Goal: Task Accomplishment & Management: Use online tool/utility

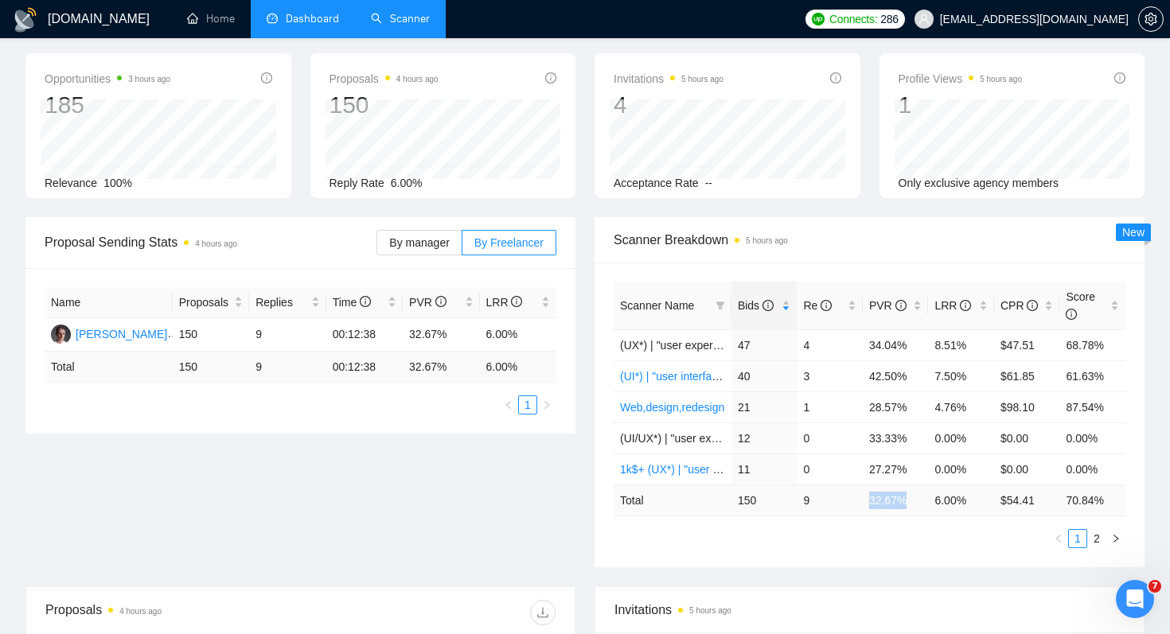
click at [430, 25] on link "Scanner" at bounding box center [400, 19] width 59 height 14
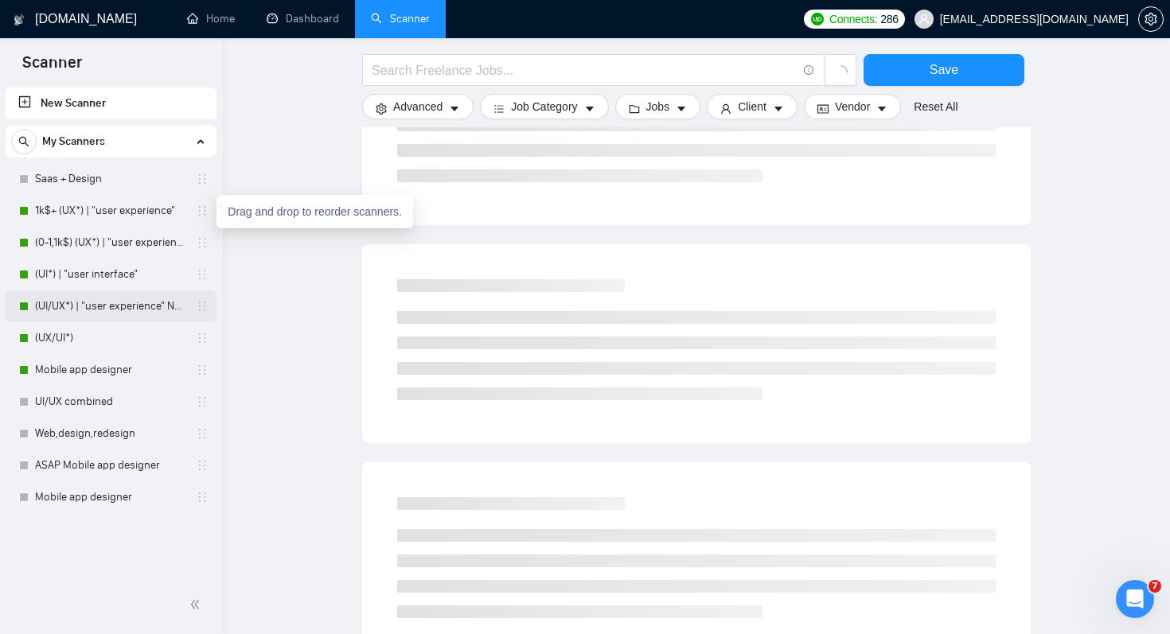
scroll to position [678, 0]
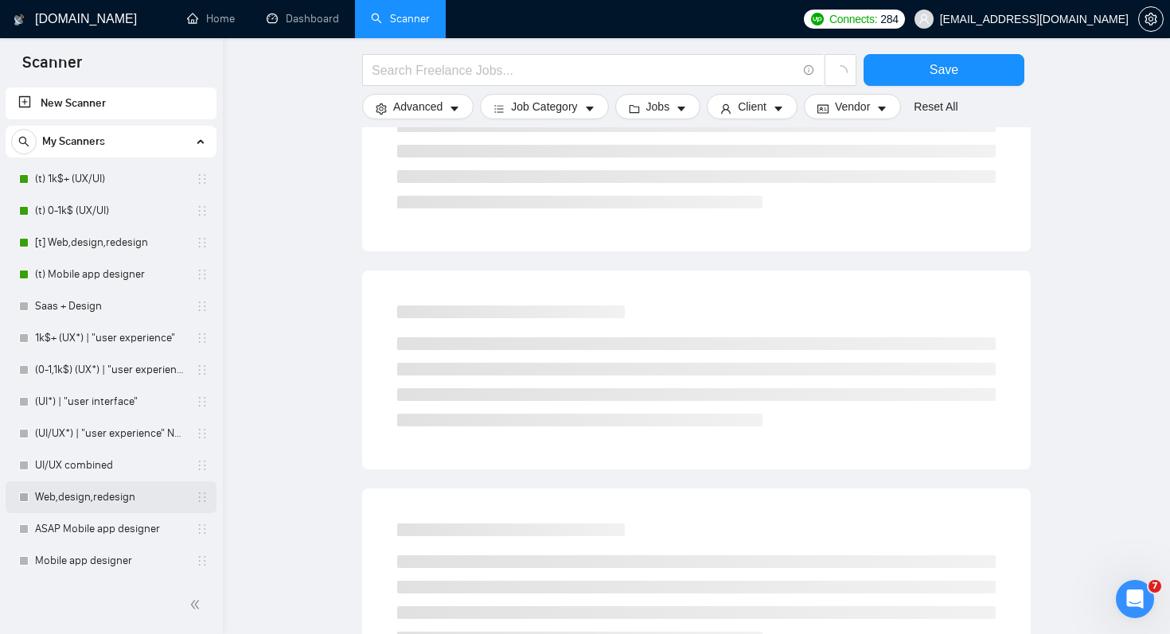
click at [146, 507] on link "Web,design,redesign" at bounding box center [110, 497] width 151 height 32
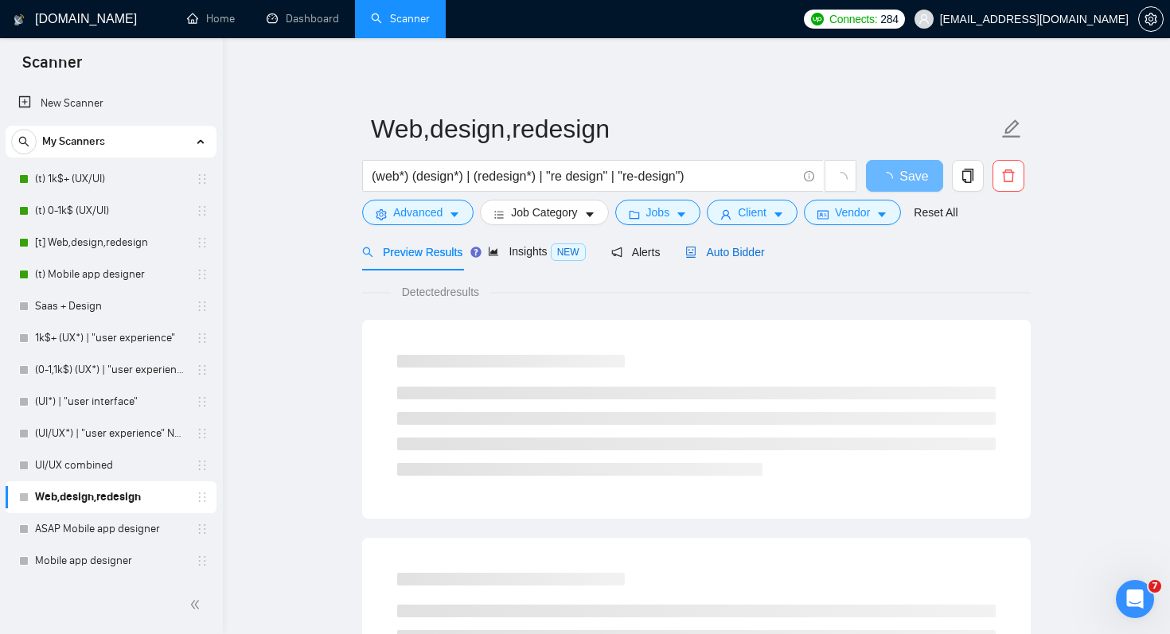
click at [753, 256] on span "Auto Bidder" at bounding box center [724, 252] width 79 height 13
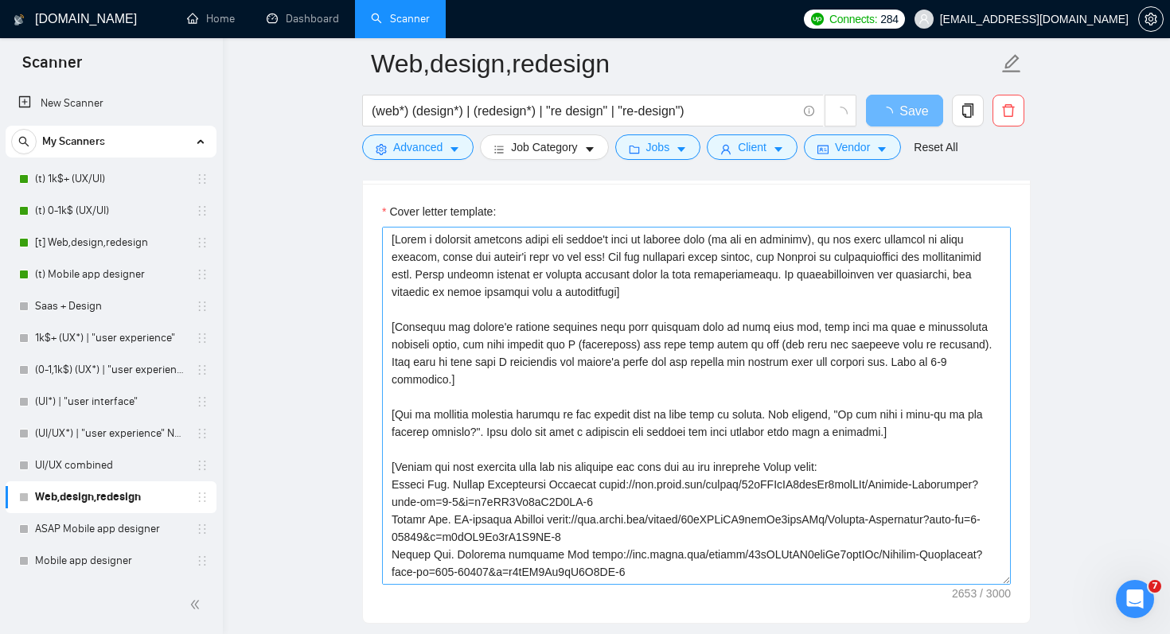
scroll to position [1703, 0]
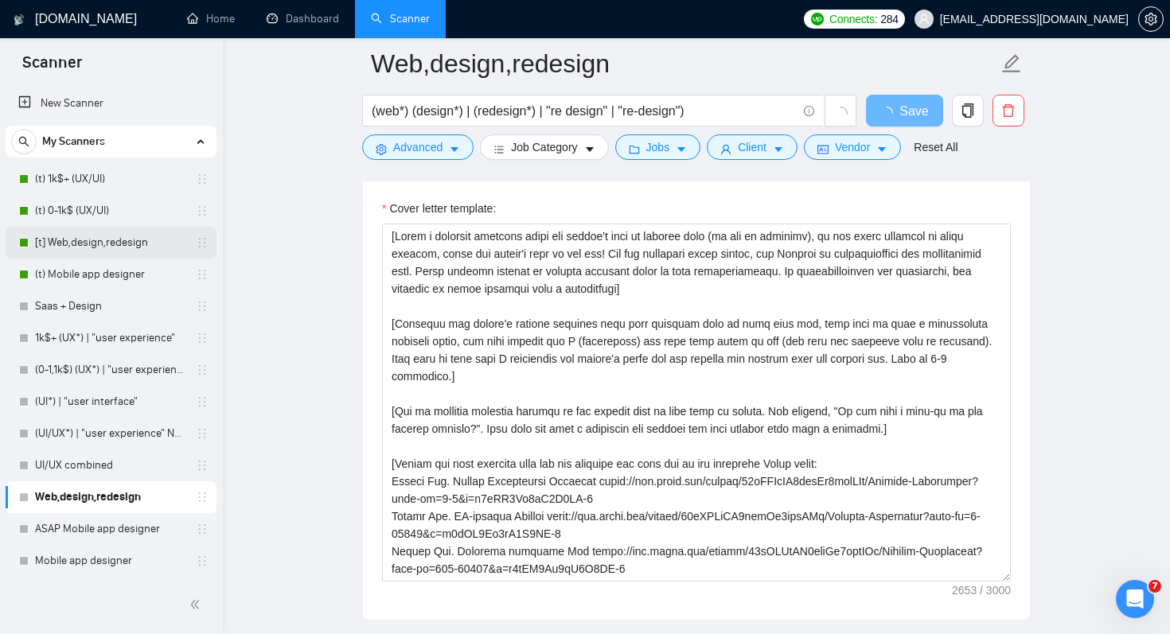
click at [151, 255] on link "[t] Web,design,redesign" at bounding box center [110, 243] width 151 height 32
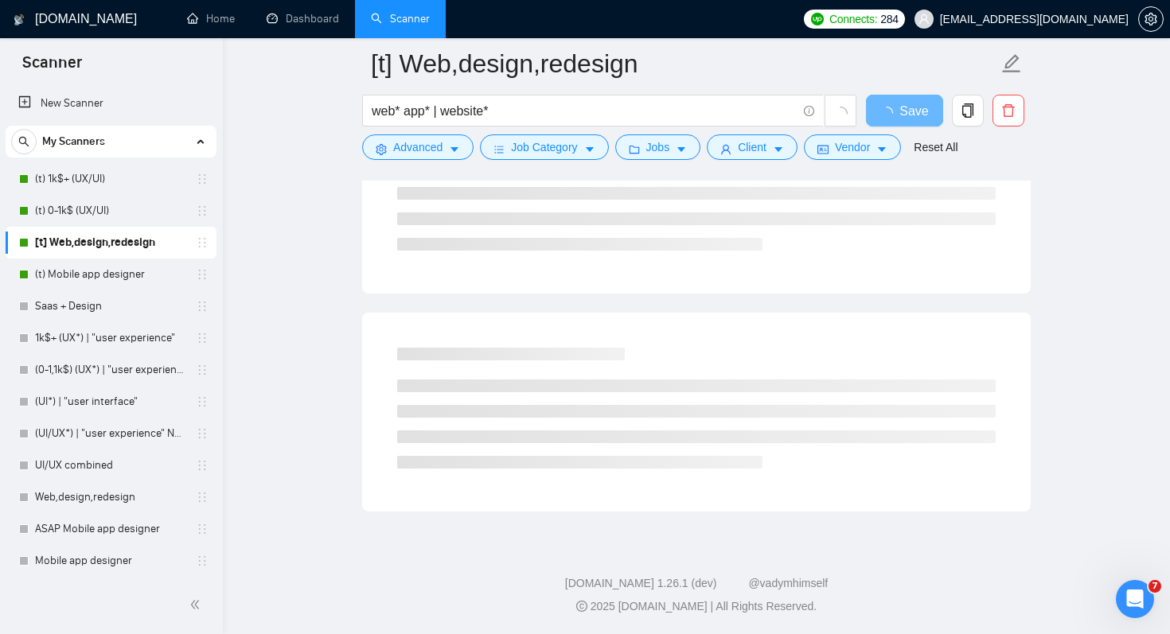
scroll to position [892, 0]
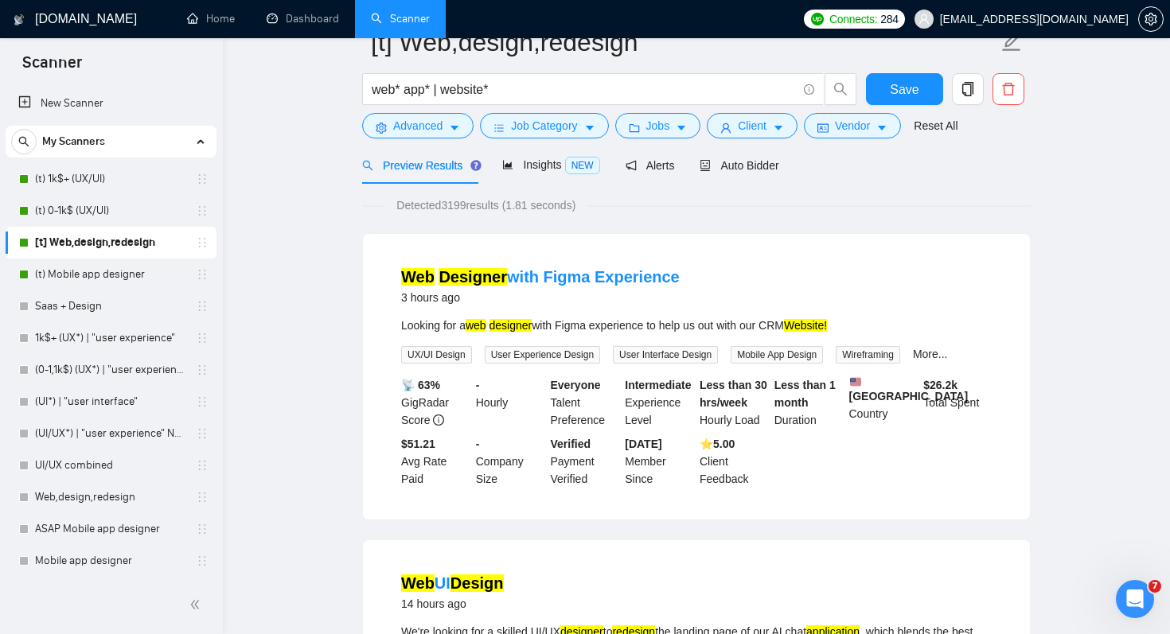
scroll to position [0, 0]
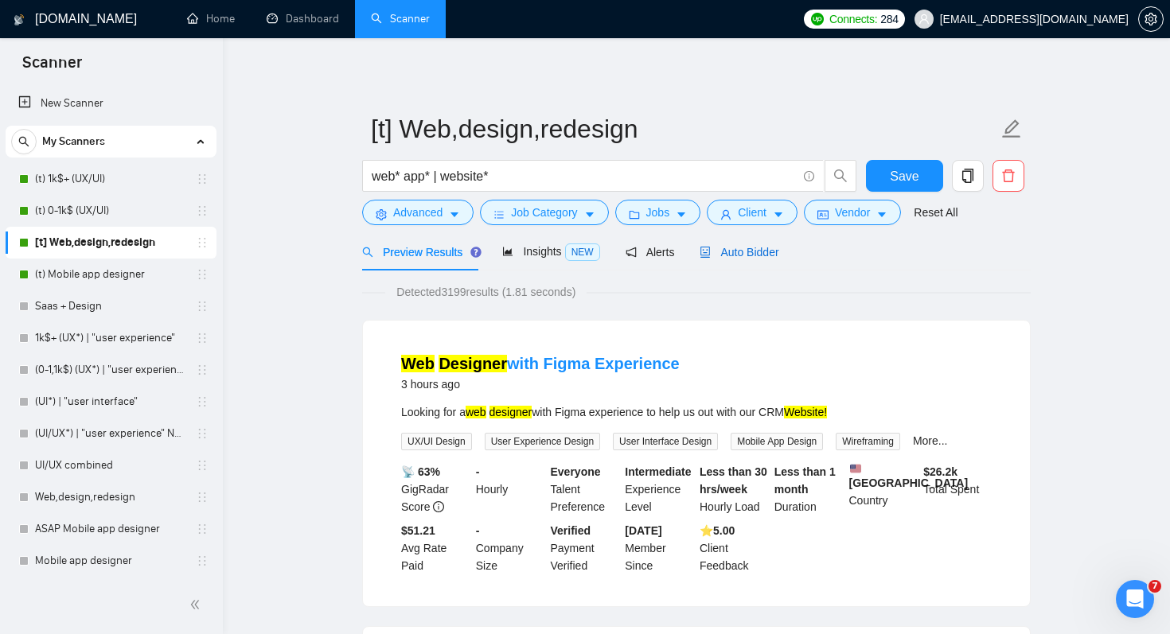
click at [731, 252] on span "Auto Bidder" at bounding box center [738, 252] width 79 height 13
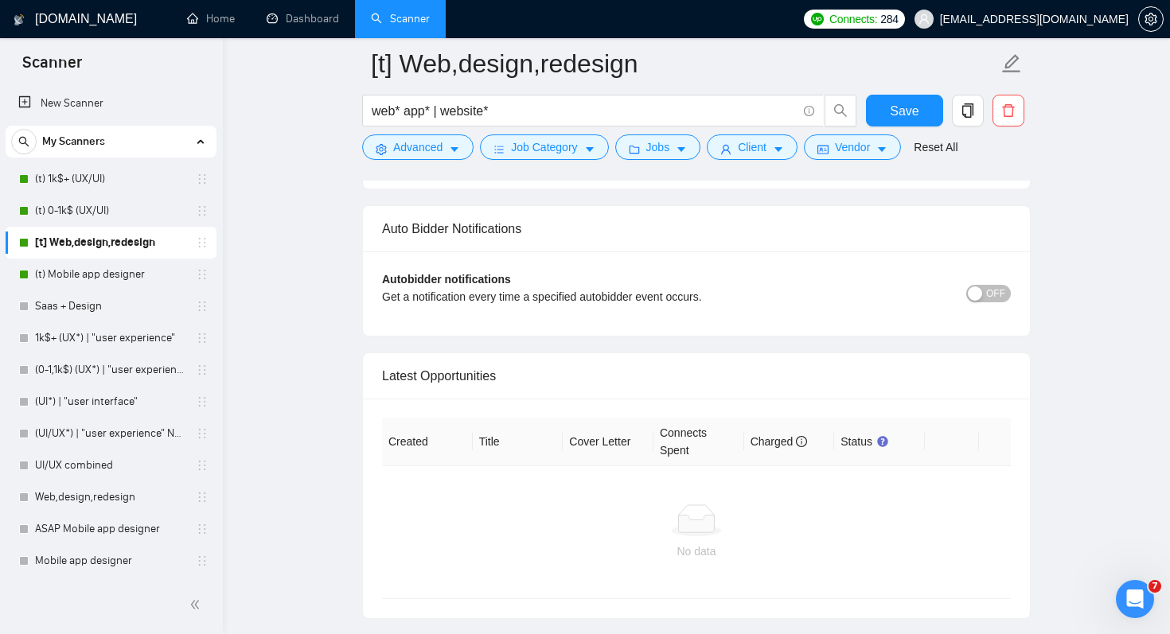
scroll to position [3867, 0]
